Goal: Task Accomplishment & Management: Manage account settings

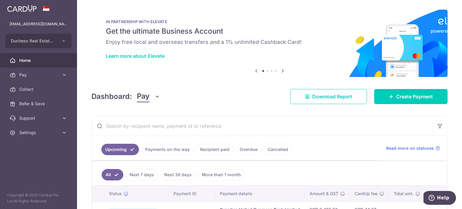
scroll to position [0, 101]
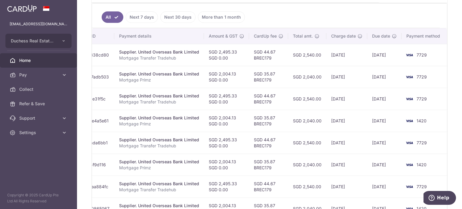
click at [240, 118] on td "SGD 2,004.13 SGD 0.00" at bounding box center [226, 121] width 45 height 22
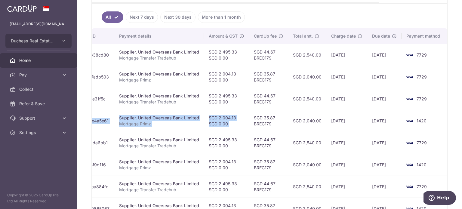
scroll to position [0, 0]
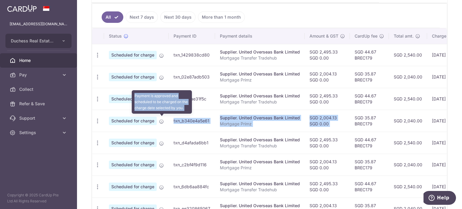
drag, startPoint x: 248, startPoint y: 118, endPoint x: 148, endPoint y: 120, distance: 99.8
click at [157, 121] on tr "Update payment Cancel payment Scheduled for charge Payment is approved and sche…" at bounding box center [320, 121] width 456 height 22
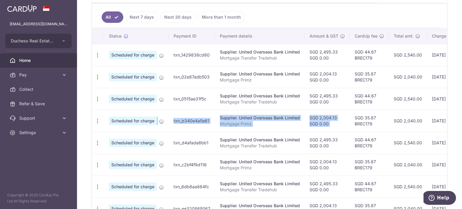
click at [220, 121] on p "Mortgage Primz" at bounding box center [260, 124] width 80 height 6
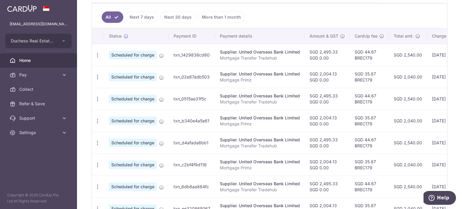
click at [271, 125] on p "Mortgage Primz" at bounding box center [260, 124] width 80 height 6
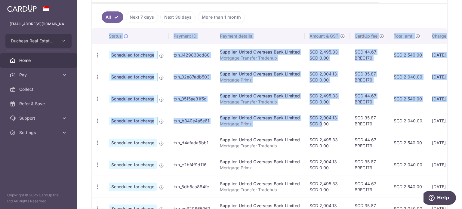
scroll to position [0, 101]
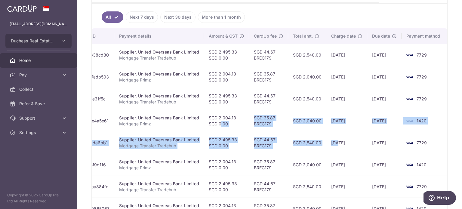
drag, startPoint x: 303, startPoint y: 120, endPoint x: 336, endPoint y: 131, distance: 34.8
click at [336, 131] on tbody "Update payment Cancel payment Scheduled for charge txn_1429838cd80 Supplier. Un…" at bounding box center [219, 153] width 456 height 219
click at [307, 136] on td "SGD 2,540.00" at bounding box center [307, 143] width 38 height 22
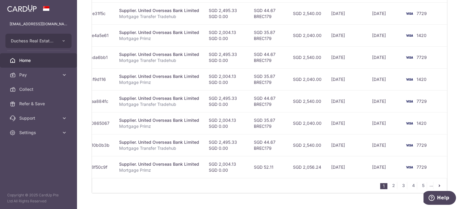
scroll to position [248, 0]
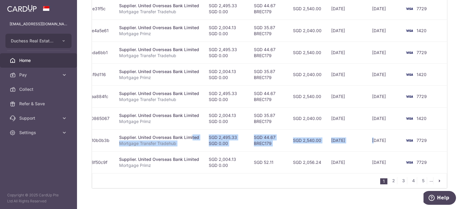
drag, startPoint x: 172, startPoint y: 135, endPoint x: 370, endPoint y: 143, distance: 198.2
click at [372, 143] on tr "Update payment Cancel payment Scheduled for charge txn_ddcb10b0b3b Supplier. Un…" at bounding box center [219, 140] width 456 height 22
click at [367, 143] on td "[DATE]" at bounding box center [384, 140] width 34 height 22
click at [332, 142] on td "[DATE]" at bounding box center [346, 140] width 41 height 22
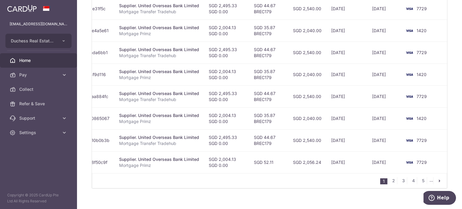
click at [302, 148] on td "SGD 2,540.00" at bounding box center [307, 140] width 38 height 22
click at [278, 155] on td "SGD 52.11" at bounding box center [268, 162] width 39 height 22
click at [265, 160] on td "SGD 52.11" at bounding box center [268, 162] width 39 height 22
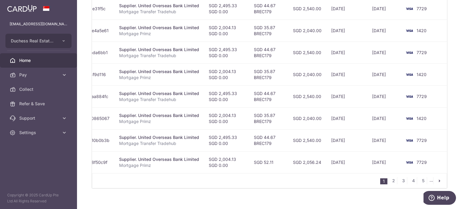
click at [239, 161] on td "SGD 2,004.13 SGD 0.00" at bounding box center [226, 162] width 45 height 22
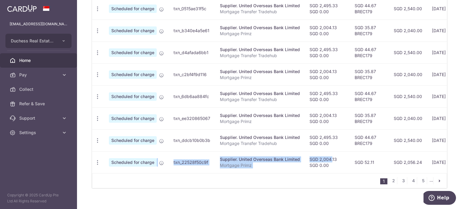
drag, startPoint x: 225, startPoint y: 161, endPoint x: 133, endPoint y: 170, distance: 91.9
click at [135, 171] on tr "Update payment Cancel payment Scheduled for charge txn_22528f50c9f Supplier. Un…" at bounding box center [320, 162] width 456 height 22
click at [96, 159] on icon "button" at bounding box center [97, 162] width 6 height 6
click at [119, 175] on span "Update payment" at bounding box center [129, 178] width 41 height 7
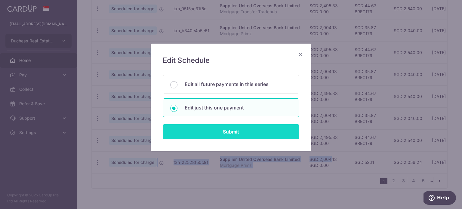
click at [207, 127] on input "Submit" at bounding box center [231, 131] width 136 height 15
radio input "true"
type input "2,004.13"
type input "0.00"
type input "[DATE]"
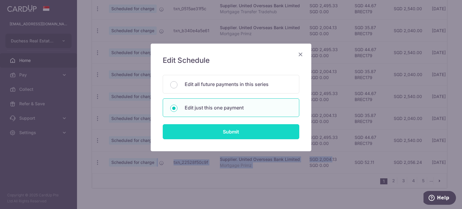
type input "Mortgage Primz"
type input "Primz"
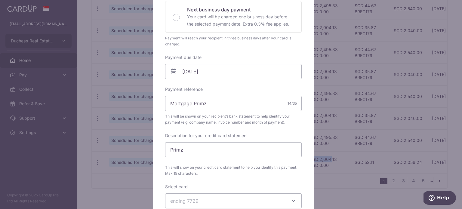
scroll to position [150, 0]
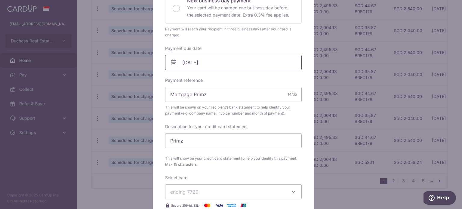
click at [206, 63] on input "[DATE]" at bounding box center [233, 62] width 136 height 15
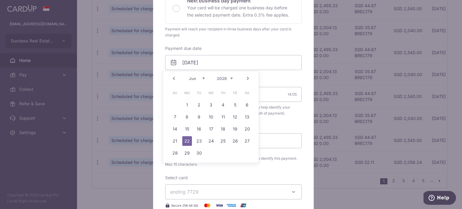
click at [201, 78] on select "Jan Feb Mar Apr May Jun [DATE] Aug Sep Oct Nov Dec" at bounding box center [197, 78] width 16 height 5
click at [231, 76] on select "2025 2026 2027 2028 2029 2030 2031 2032 2033 2034 2035" at bounding box center [225, 78] width 16 height 5
click at [209, 116] on link "10" at bounding box center [211, 117] width 10 height 10
type input "[DATE]"
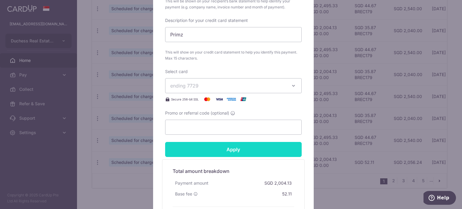
scroll to position [271, 0]
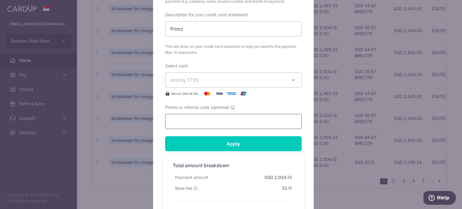
click at [199, 119] on input "Promo or referral code (optional)" at bounding box center [233, 121] width 136 height 15
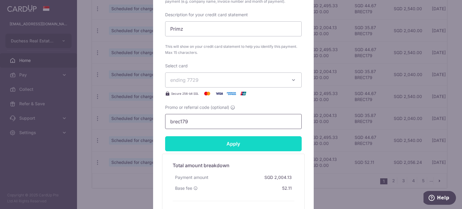
type input "brec179"
click at [195, 140] on input "Apply" at bounding box center [233, 143] width 136 height 15
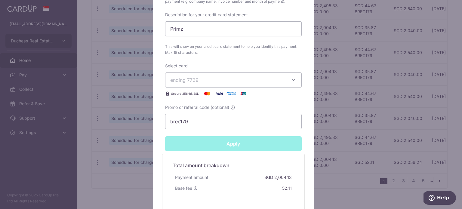
type input "Successfully Applied"
click at [107, 188] on div "Edit payment By clicking apply, you will make changes to all payments to United…" at bounding box center [231, 104] width 462 height 209
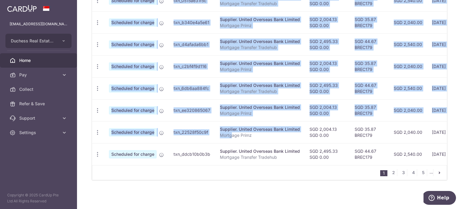
scroll to position [0, 101]
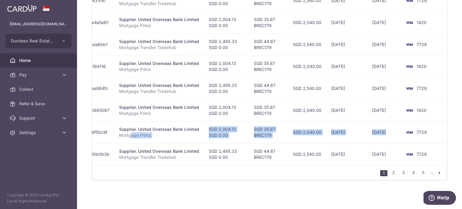
drag, startPoint x: 232, startPoint y: 131, endPoint x: 364, endPoint y: 138, distance: 132.7
click at [373, 137] on tr "Update payment Cancel payment Scheduled for charge txn_22528f50c9f Supplier. Un…" at bounding box center [219, 132] width 456 height 22
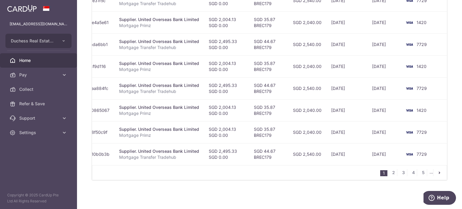
click at [293, 161] on td "SGD 2,540.00" at bounding box center [307, 154] width 38 height 22
click at [292, 87] on td "SGD 2,540.00" at bounding box center [307, 88] width 38 height 22
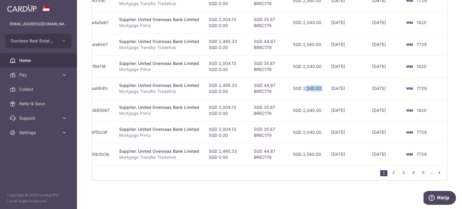
click at [292, 87] on td "SGD 2,540.00" at bounding box center [307, 88] width 38 height 22
click at [290, 87] on td "SGD 2,540.00" at bounding box center [307, 88] width 38 height 22
click at [271, 85] on td "SGD 44.67 BREC179" at bounding box center [268, 88] width 39 height 22
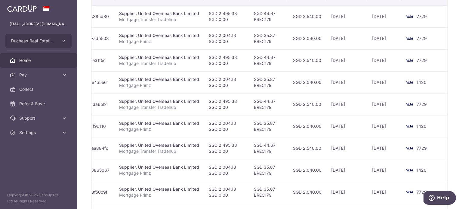
scroll to position [197, 0]
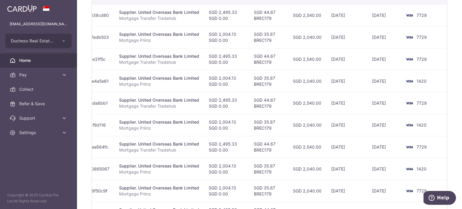
click at [270, 101] on td "SGD 44.67 BREC179" at bounding box center [268, 103] width 39 height 22
click at [291, 147] on td "SGD 2,540.00" at bounding box center [307, 147] width 38 height 22
click at [283, 146] on td "SGD 44.67 BREC179" at bounding box center [268, 147] width 39 height 22
drag, startPoint x: 245, startPoint y: 146, endPoint x: 201, endPoint y: 148, distance: 44.6
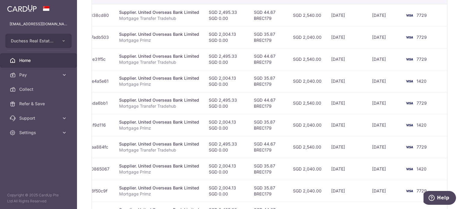
click at [231, 147] on td "SGD 2,495.33 SGD 0.00" at bounding box center [226, 147] width 45 height 22
click at [187, 148] on p "Mortgage Transfer Tradehub" at bounding box center [159, 150] width 80 height 6
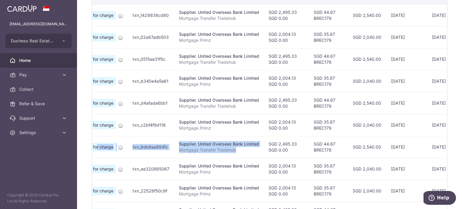
scroll to position [0, 22]
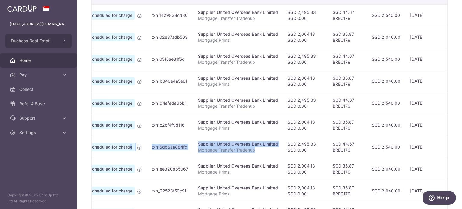
drag, startPoint x: 175, startPoint y: 149, endPoint x: 115, endPoint y: 148, distance: 59.5
click at [115, 148] on tr "Update payment Cancel payment Scheduled for charge txn_6db6aa884fc Supplier. Un…" at bounding box center [298, 147] width 456 height 22
click at [148, 148] on td "txn_6db6aa884fc" at bounding box center [170, 147] width 46 height 22
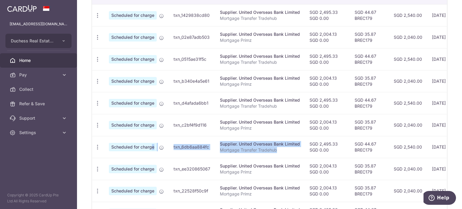
drag, startPoint x: 179, startPoint y: 148, endPoint x: 94, endPoint y: 148, distance: 85.7
click at [132, 146] on tr "Update payment Cancel payment Scheduled for charge txn_6db6aa884fc Supplier. Un…" at bounding box center [320, 147] width 456 height 22
click at [98, 144] on icon "button" at bounding box center [97, 147] width 6 height 6
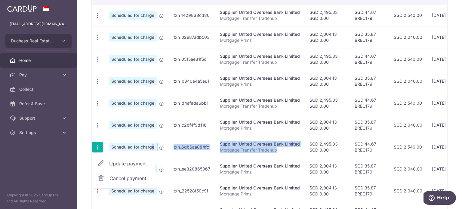
click at [121, 162] on span "Update payment" at bounding box center [129, 163] width 41 height 7
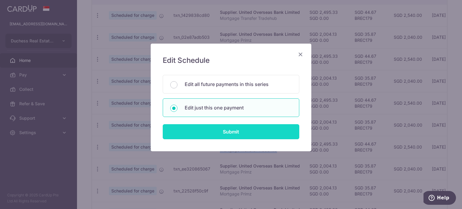
click at [202, 131] on input "Submit" at bounding box center [231, 131] width 136 height 15
radio input "true"
type input "2,495.33"
type input "0.00"
type input "[DATE]"
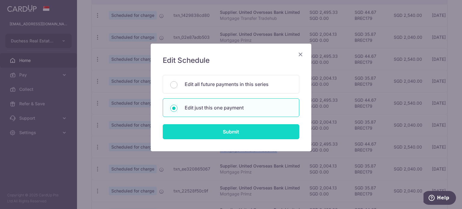
type input "Mortgage Transfer Tradehub"
type input "Tradehub 04140"
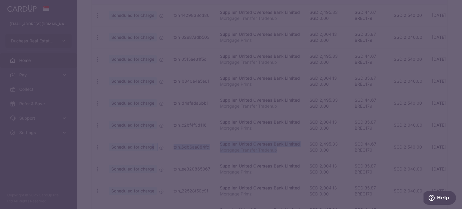
type input "BREC179"
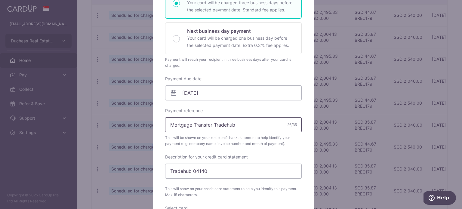
scroll to position [120, 0]
click at [195, 175] on input "Tradehub 04140" at bounding box center [233, 170] width 136 height 15
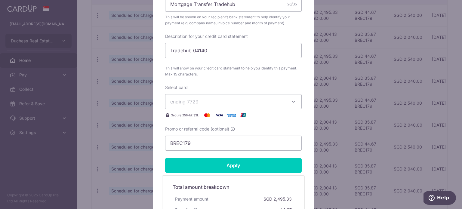
click at [198, 102] on span "ending 7729" at bounding box center [227, 101] width 115 height 7
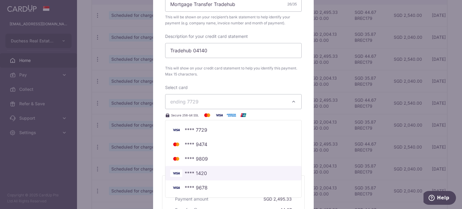
click at [199, 174] on span "**** 1420" at bounding box center [196, 173] width 22 height 7
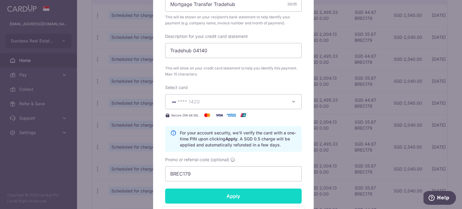
click at [199, 192] on input "Apply" at bounding box center [233, 195] width 136 height 15
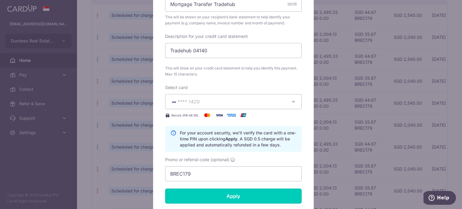
click at [213, 195] on input "Apply" at bounding box center [233, 195] width 136 height 15
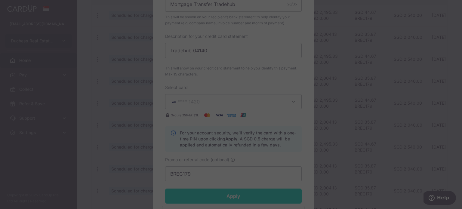
type input "Successfully Applied"
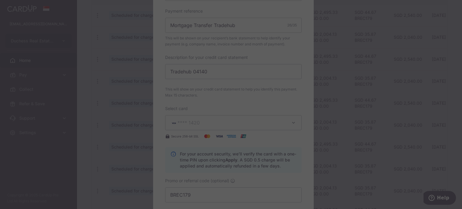
scroll to position [261, 0]
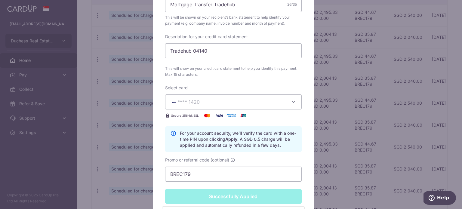
click at [318, 114] on div "Edit payment By clicking apply, you will make changes to all payments to United…" at bounding box center [231, 104] width 462 height 209
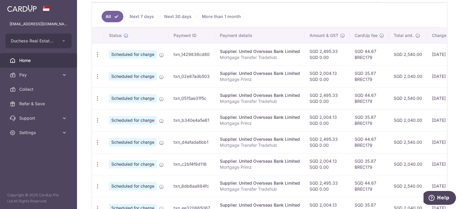
scroll to position [158, 0]
click at [321, 104] on td "SGD 2,495.33 SGD 0.00" at bounding box center [326, 99] width 45 height 22
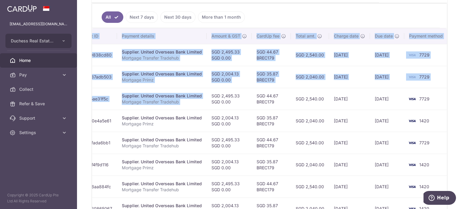
scroll to position [0, 101]
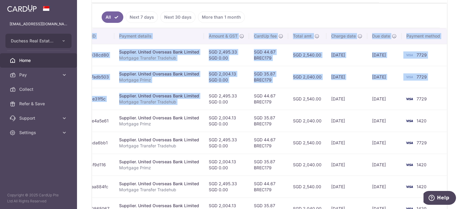
drag, startPoint x: 335, startPoint y: 96, endPoint x: 383, endPoint y: 105, distance: 48.8
click at [385, 105] on tr "Update payment Cancel payment Scheduled for charge txn_0515ae31f5c Supplier. Un…" at bounding box center [219, 99] width 456 height 22
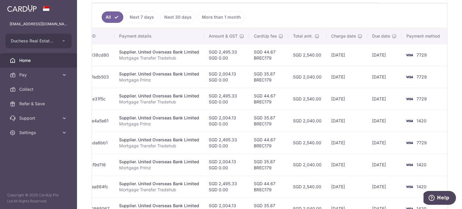
click at [344, 117] on td "[DATE]" at bounding box center [346, 121] width 41 height 22
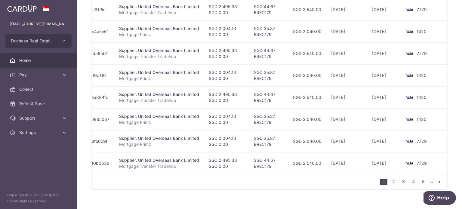
scroll to position [248, 0]
drag, startPoint x: 265, startPoint y: 118, endPoint x: 395, endPoint y: 125, distance: 130.3
click at [395, 125] on tr "Update payment Cancel payment Scheduled for charge txn_ee320865067 Supplier. Un…" at bounding box center [219, 118] width 456 height 22
click at [361, 122] on td "[DATE]" at bounding box center [346, 118] width 41 height 22
